Goal: Check status: Check status

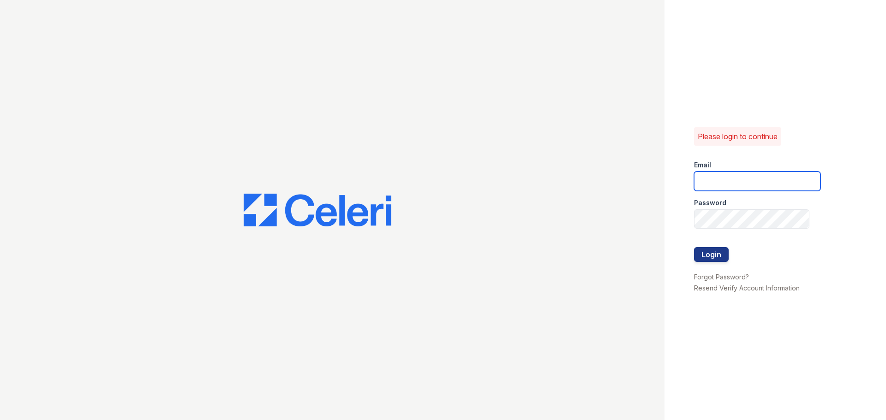
click at [735, 182] on input "email" at bounding box center [757, 181] width 126 height 19
type input "[EMAIL_ADDRESS][DOMAIN_NAME]"
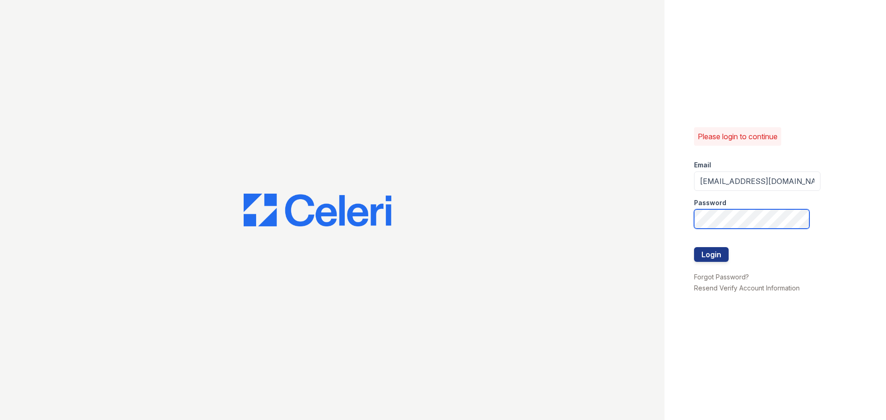
click at [694, 247] on button "Login" at bounding box center [711, 254] width 35 height 15
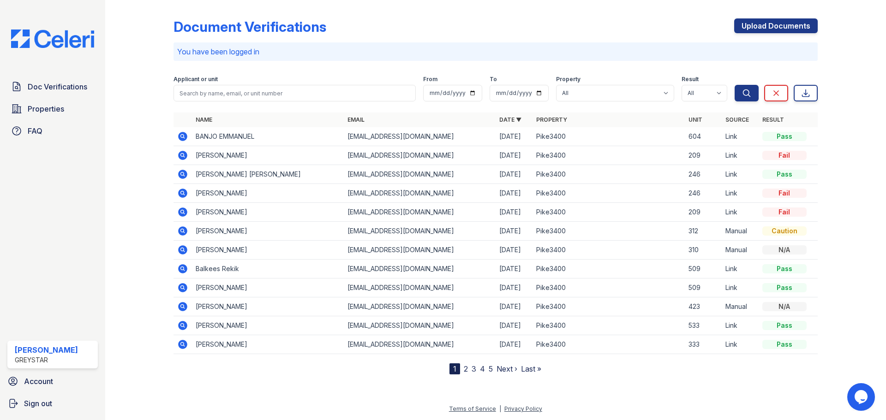
click at [180, 133] on icon at bounding box center [182, 136] width 11 height 11
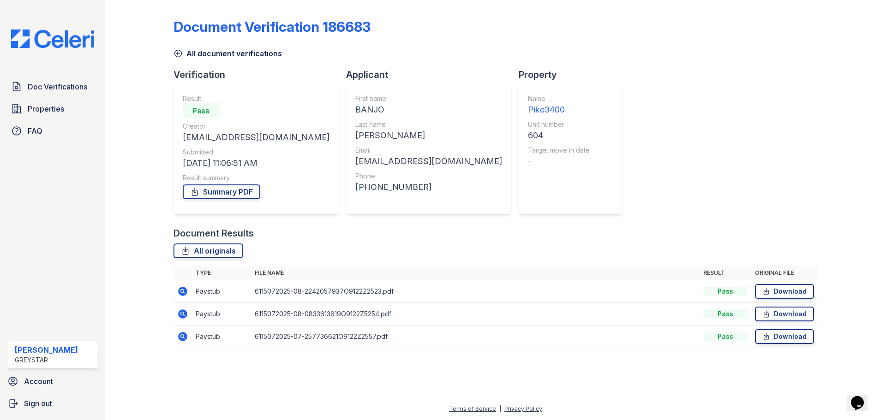
click at [180, 292] on icon at bounding box center [182, 291] width 9 height 9
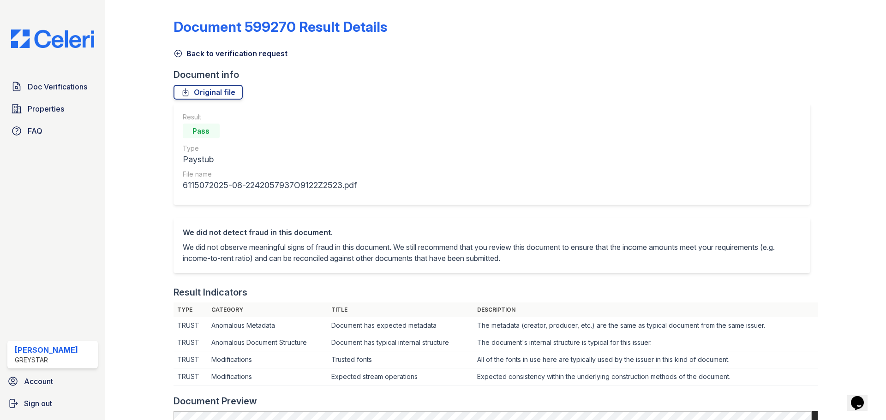
click at [102, 87] on div "Doc Verifications Properties FAQ Leah Staton Greystar Account Sign out" at bounding box center [52, 210] width 105 height 420
click at [93, 89] on link "Doc Verifications" at bounding box center [52, 87] width 90 height 18
